Goal: Browse casually

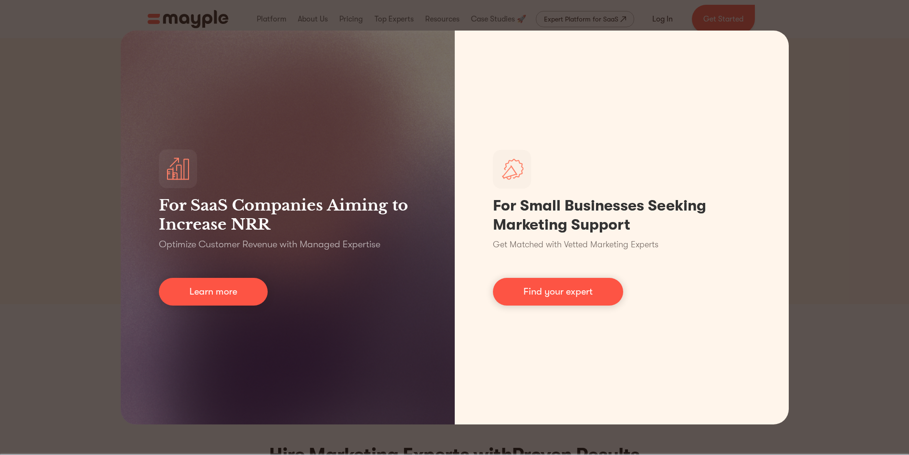
drag, startPoint x: 875, startPoint y: 146, endPoint x: 861, endPoint y: 153, distance: 15.6
click at [875, 146] on div "For SaaS Companies Aiming to Increase NRR Optimize Customer Revenue with Manage…" at bounding box center [454, 227] width 909 height 455
click at [841, 207] on div "For SaaS Companies Aiming to Increase NRR Optimize Customer Revenue with Manage…" at bounding box center [454, 227] width 909 height 455
click at [93, 202] on div "For SaaS Companies Aiming to Increase NRR Optimize Customer Revenue with Manage…" at bounding box center [454, 227] width 909 height 455
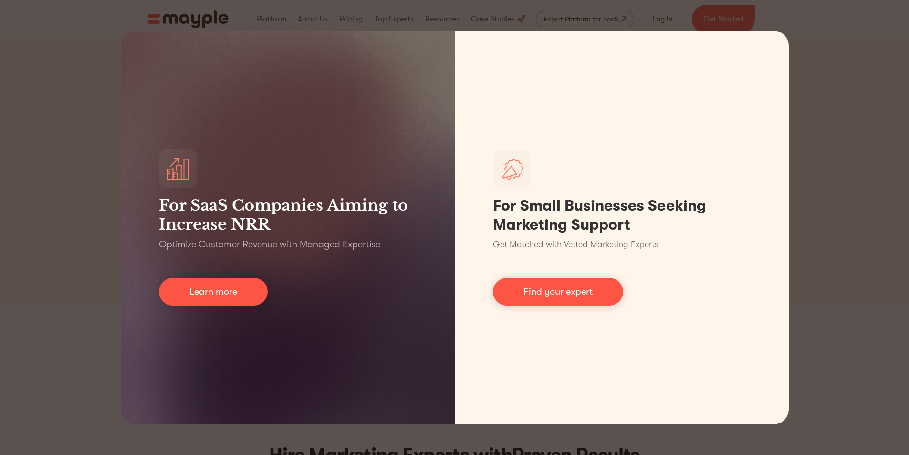
click at [81, 101] on div "For SaaS Companies Aiming to Increase NRR Optimize Customer Revenue with Manage…" at bounding box center [454, 227] width 909 height 455
drag, startPoint x: 81, startPoint y: 101, endPoint x: 68, endPoint y: 164, distance: 64.7
click at [80, 103] on div "For SaaS Companies Aiming to Increase NRR Optimize Customer Revenue with Manage…" at bounding box center [454, 227] width 909 height 455
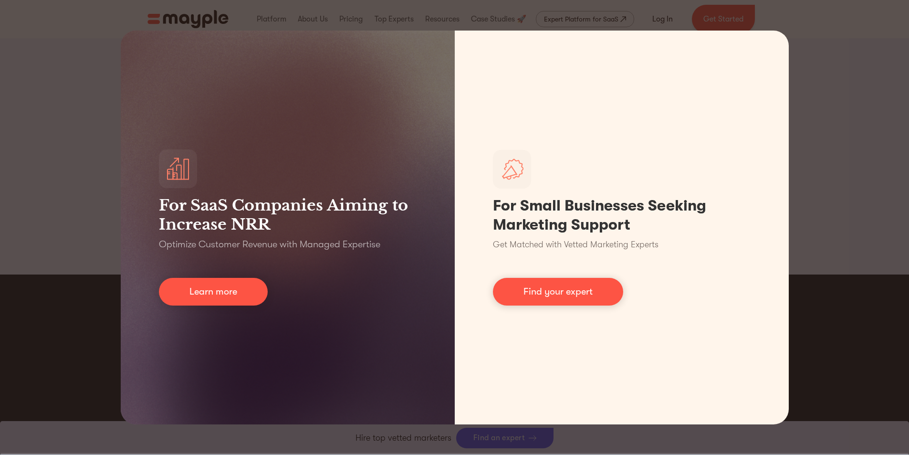
scroll to position [4309, 0]
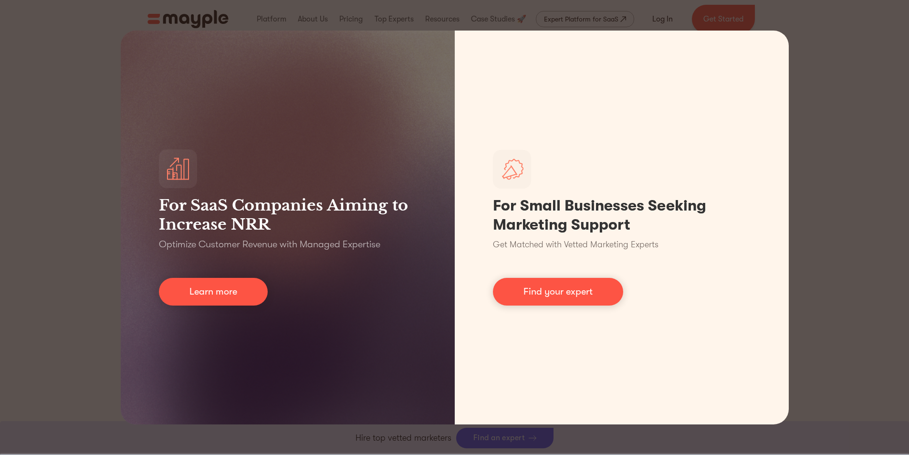
click at [843, 256] on div "For SaaS Companies Aiming to Increase NRR Optimize Customer Revenue with Manage…" at bounding box center [454, 227] width 909 height 455
